Goal: Check status: Check status

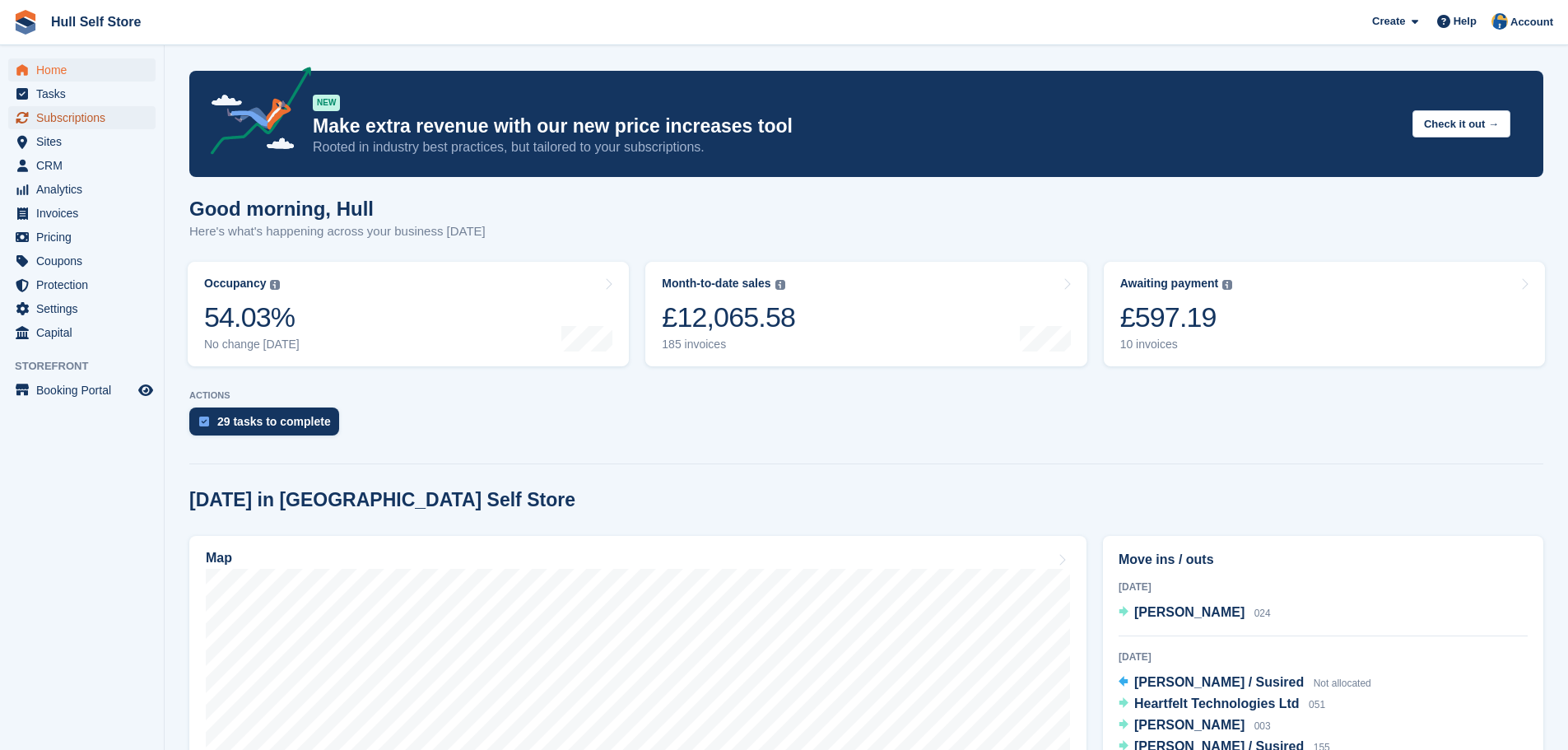
click at [87, 116] on span "Subscriptions" at bounding box center [86, 118] width 99 height 23
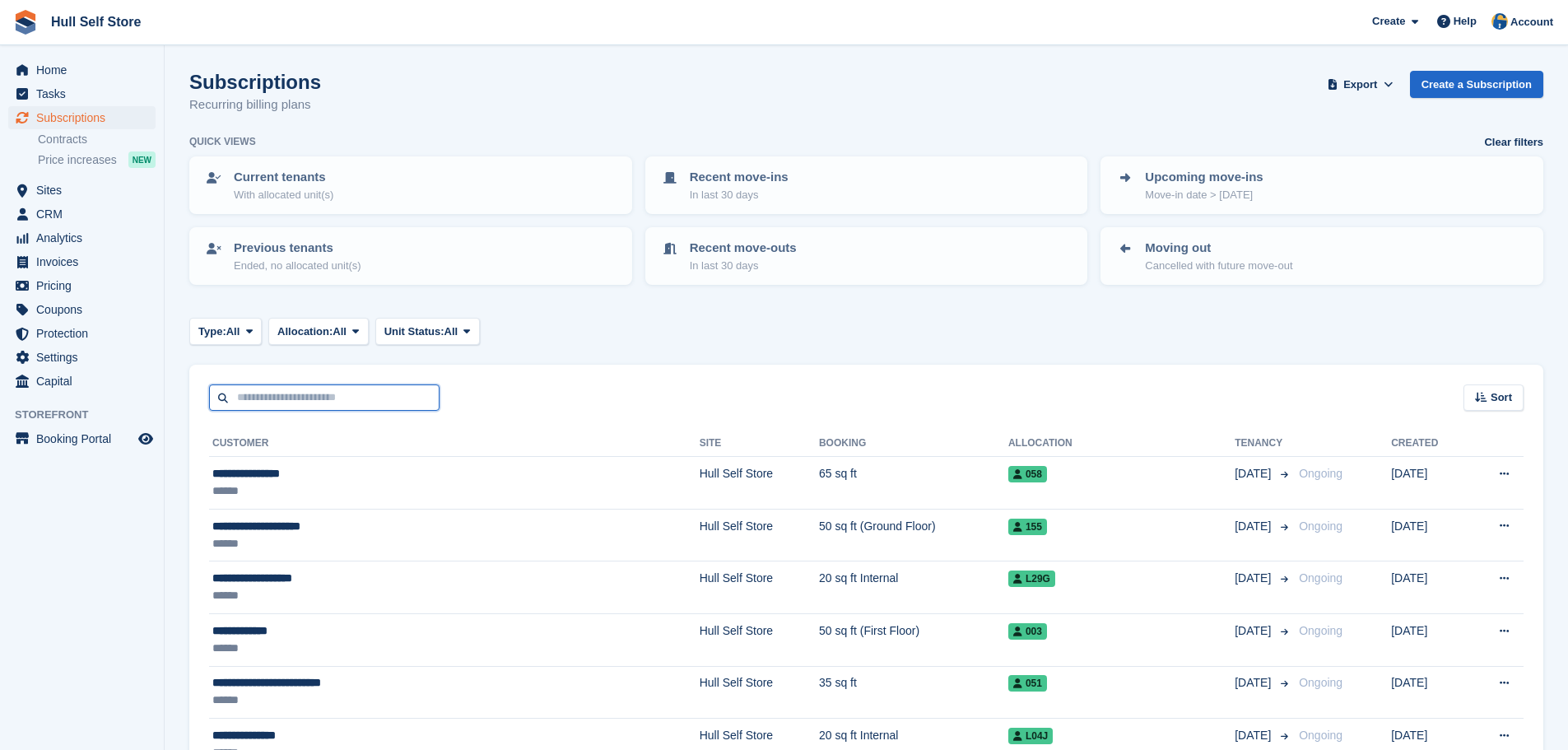
click at [347, 397] on input "text" at bounding box center [324, 398] width 231 height 27
type input "**********"
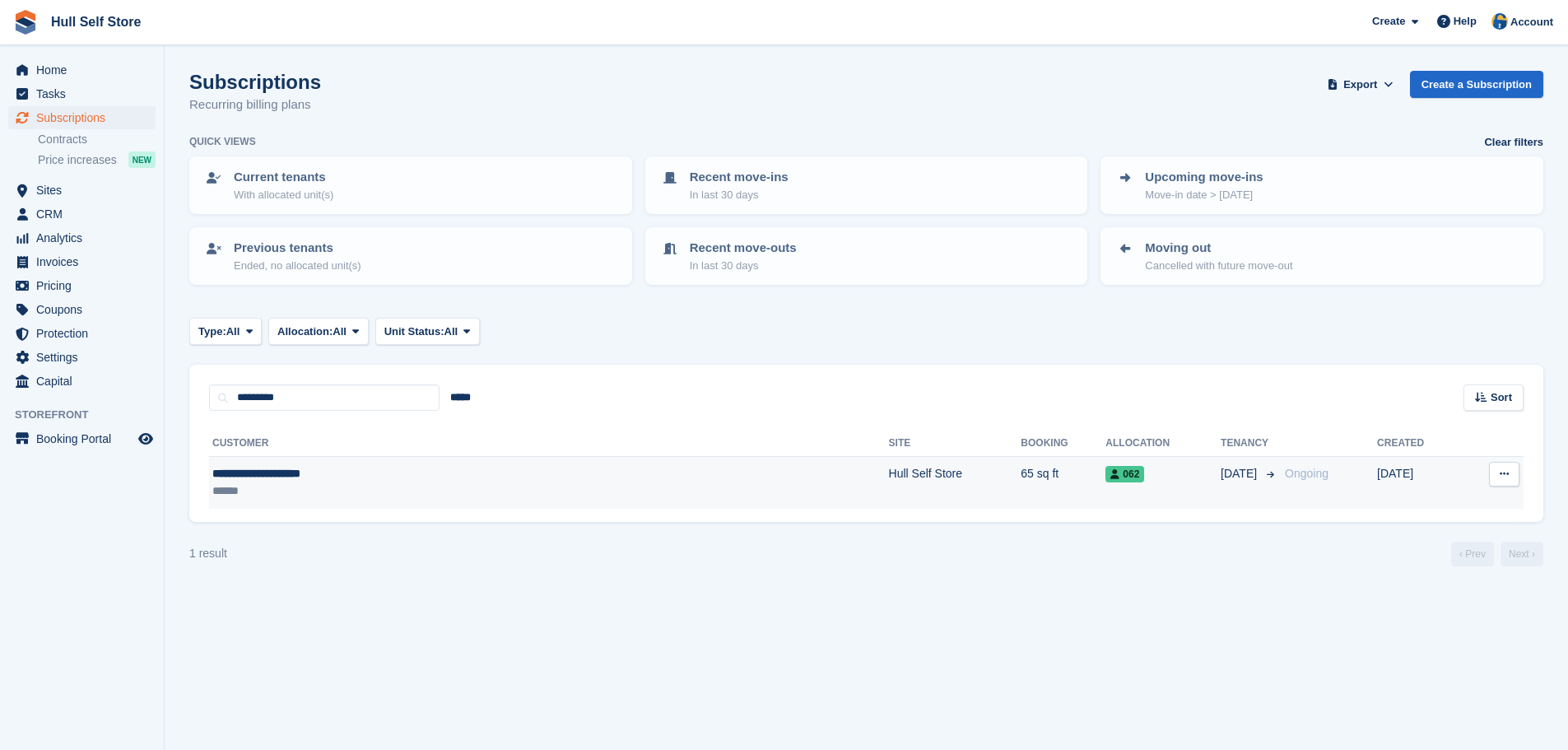
click at [387, 473] on div "**********" at bounding box center [399, 474] width 375 height 17
